Goal: Navigation & Orientation: Understand site structure

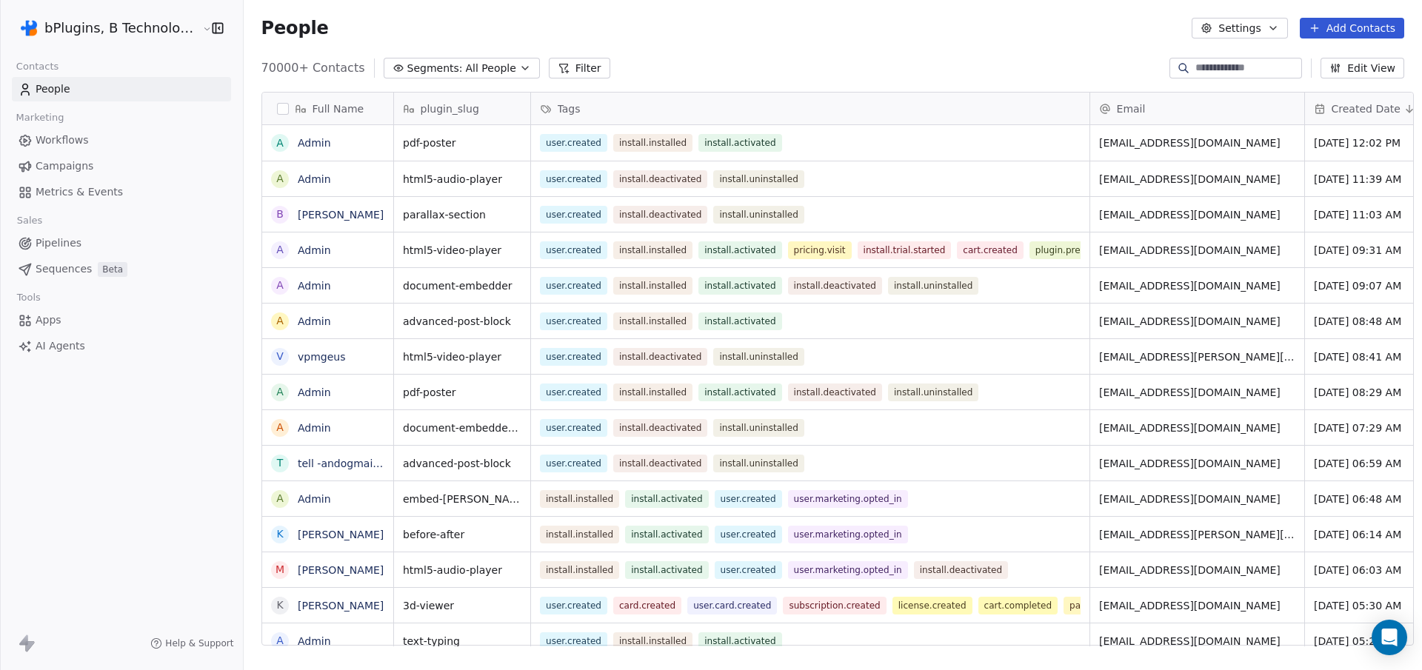
click at [90, 161] on span "Campaigns" at bounding box center [65, 166] width 58 height 16
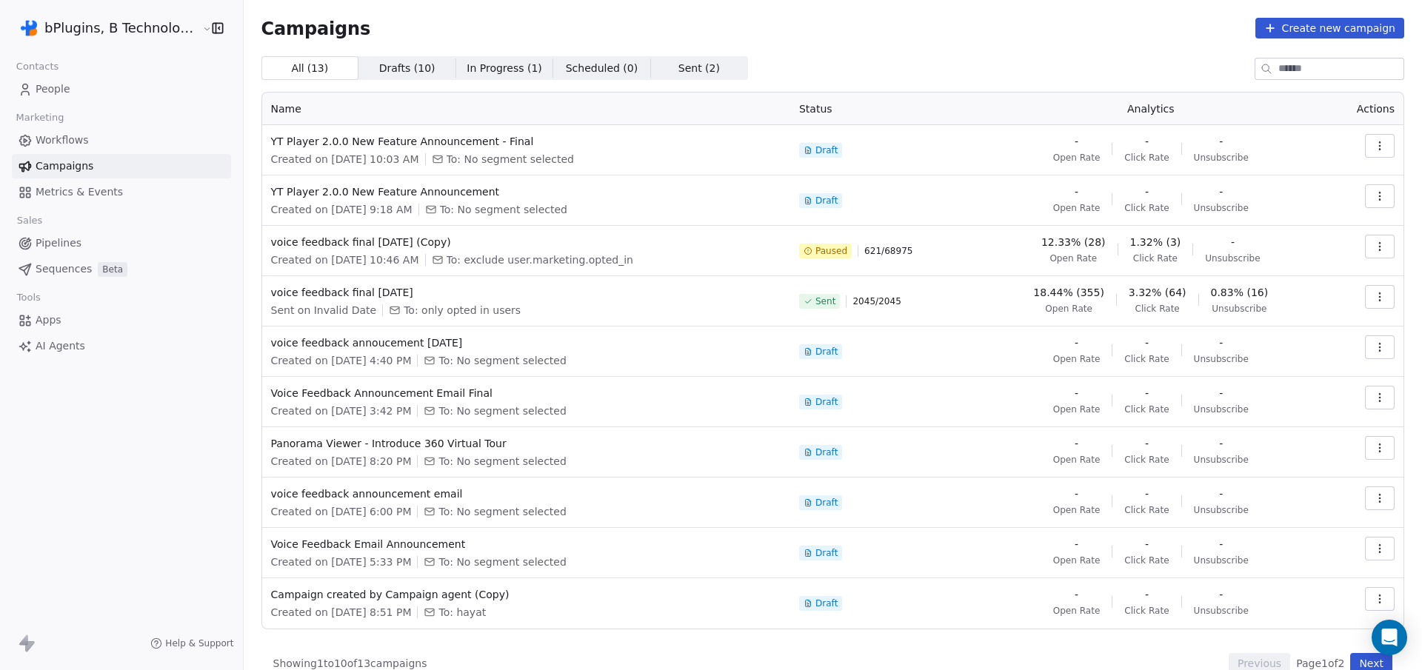
click at [78, 142] on span "Workflows" at bounding box center [62, 141] width 53 height 16
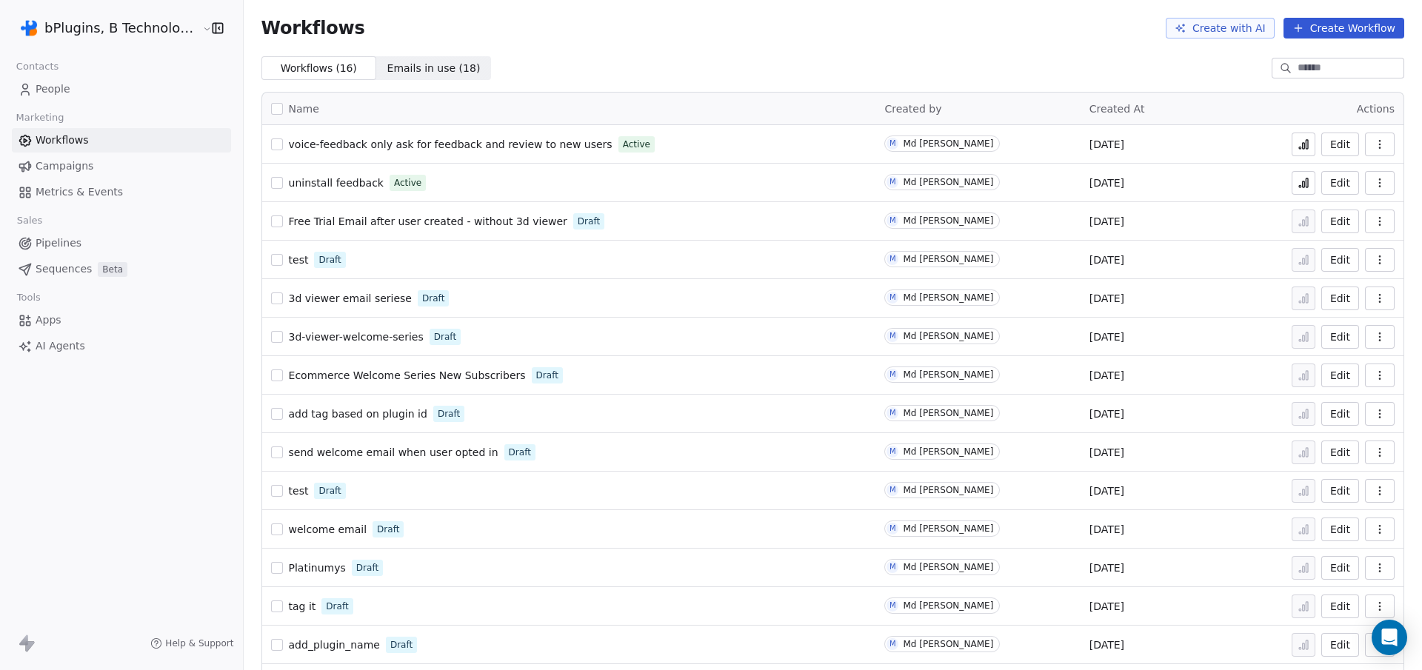
click at [1297, 144] on icon at bounding box center [1303, 144] width 12 height 12
